Goal: Task Accomplishment & Management: Manage account settings

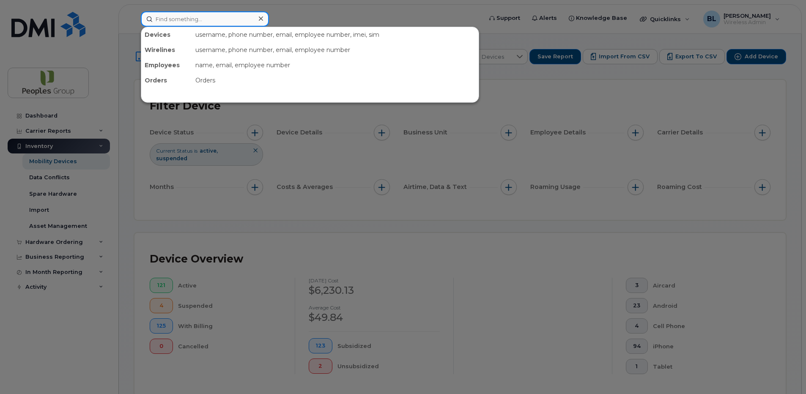
click at [198, 16] on input at bounding box center [205, 18] width 128 height 15
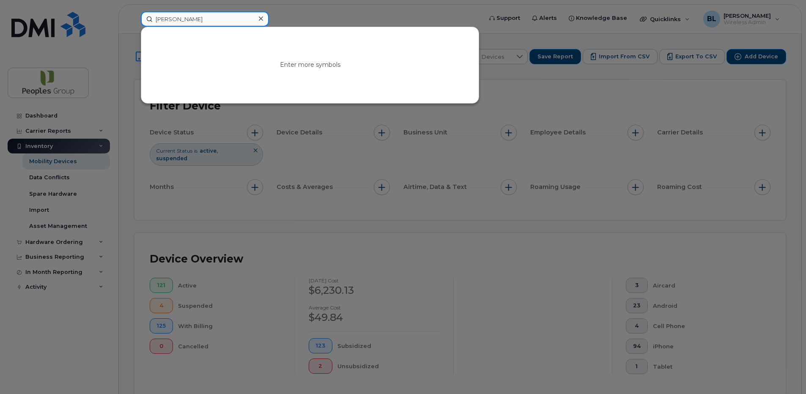
type input "[PERSON_NAME]"
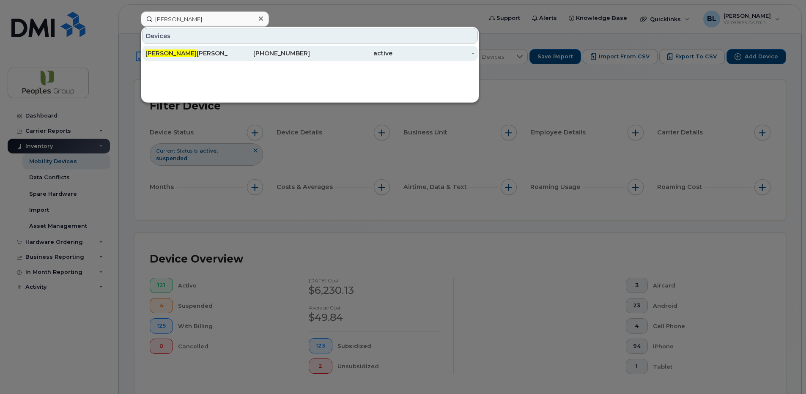
click at [394, 57] on div "-" at bounding box center [433, 53] width 82 height 15
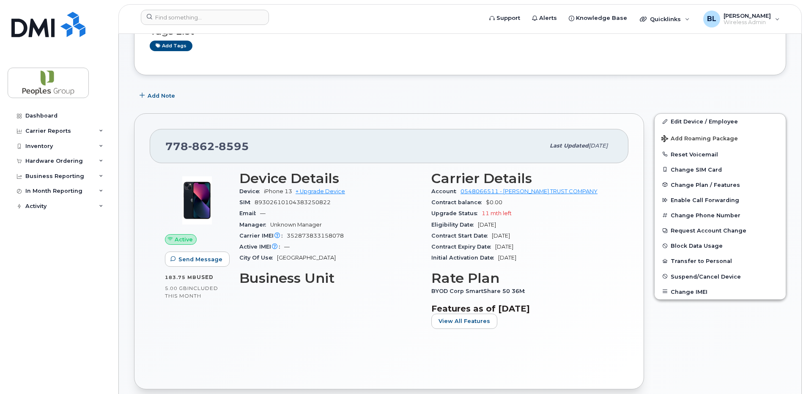
scroll to position [85, 0]
click at [705, 279] on span "Suspend/Cancel Device" at bounding box center [705, 276] width 70 height 6
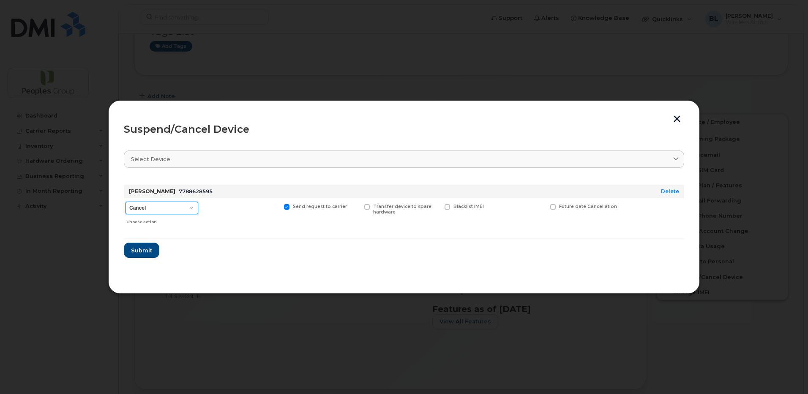
click at [159, 205] on select "Cancel Suspend - Extend Suspension Suspend - Reduced Rate Suspend - Full Rate S…" at bounding box center [162, 208] width 73 height 13
click at [145, 245] on button "Submit" at bounding box center [141, 250] width 35 height 15
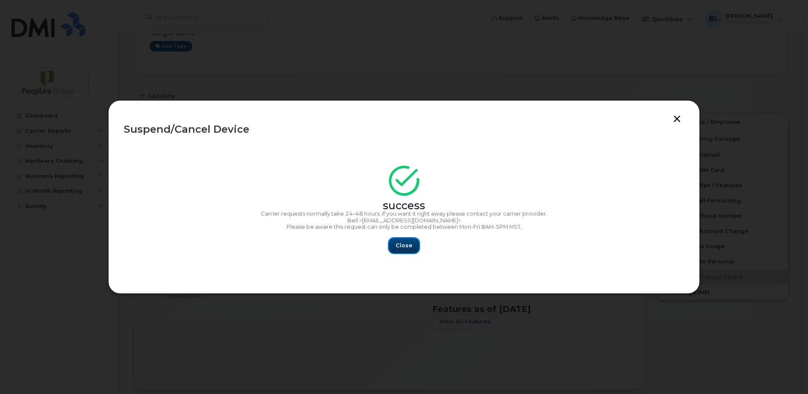
drag, startPoint x: 405, startPoint y: 246, endPoint x: 386, endPoint y: 210, distance: 40.3
click at [404, 247] on span "Close" at bounding box center [404, 245] width 17 height 8
